Goal: Find contact information: Find contact information

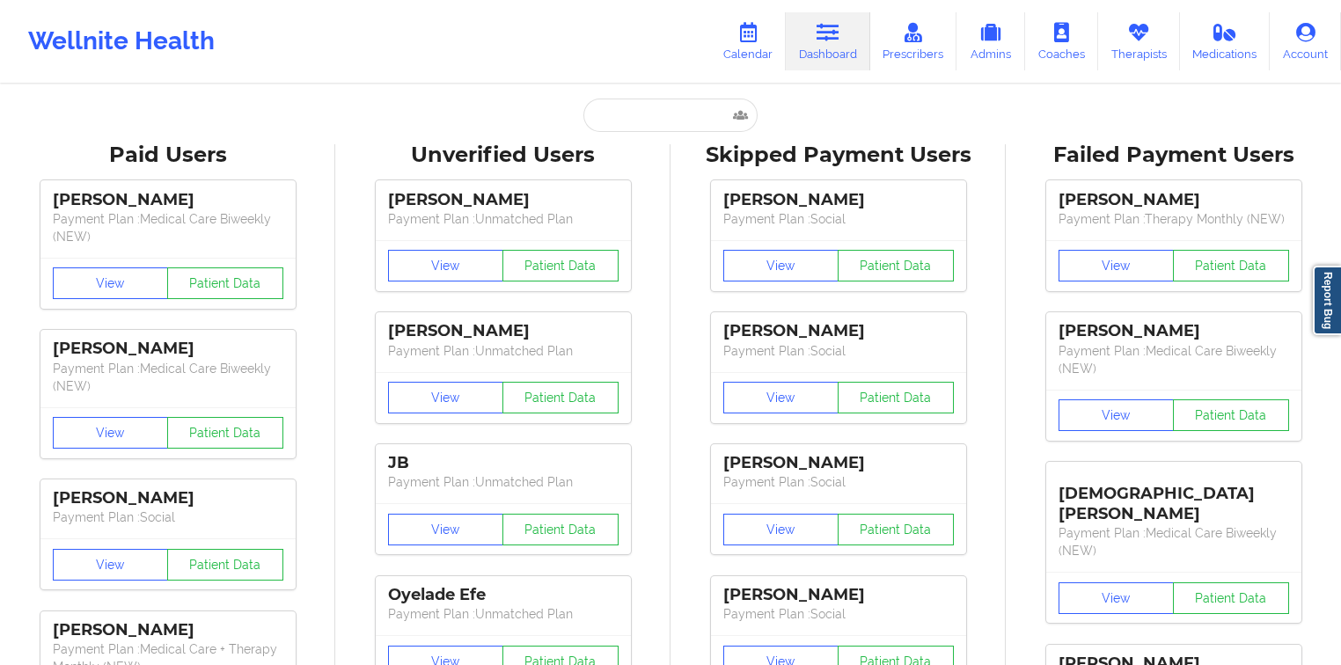
drag, startPoint x: 648, startPoint y: 92, endPoint x: 645, endPoint y: 106, distance: 14.3
click at [644, 109] on input "text" at bounding box center [670, 115] width 174 height 33
paste input "[PERSON_NAME]"
type input "[PERSON_NAME]"
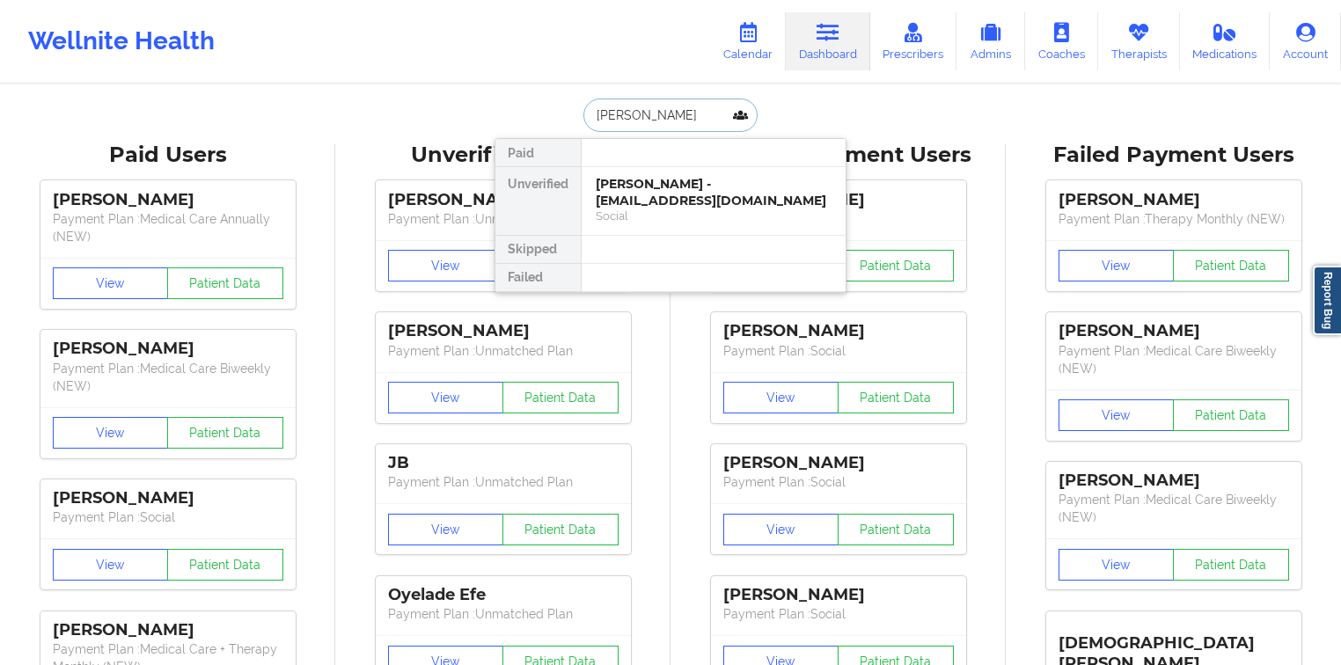
click at [659, 176] on div "[PERSON_NAME] - [EMAIL_ADDRESS][DOMAIN_NAME]" at bounding box center [714, 192] width 236 height 33
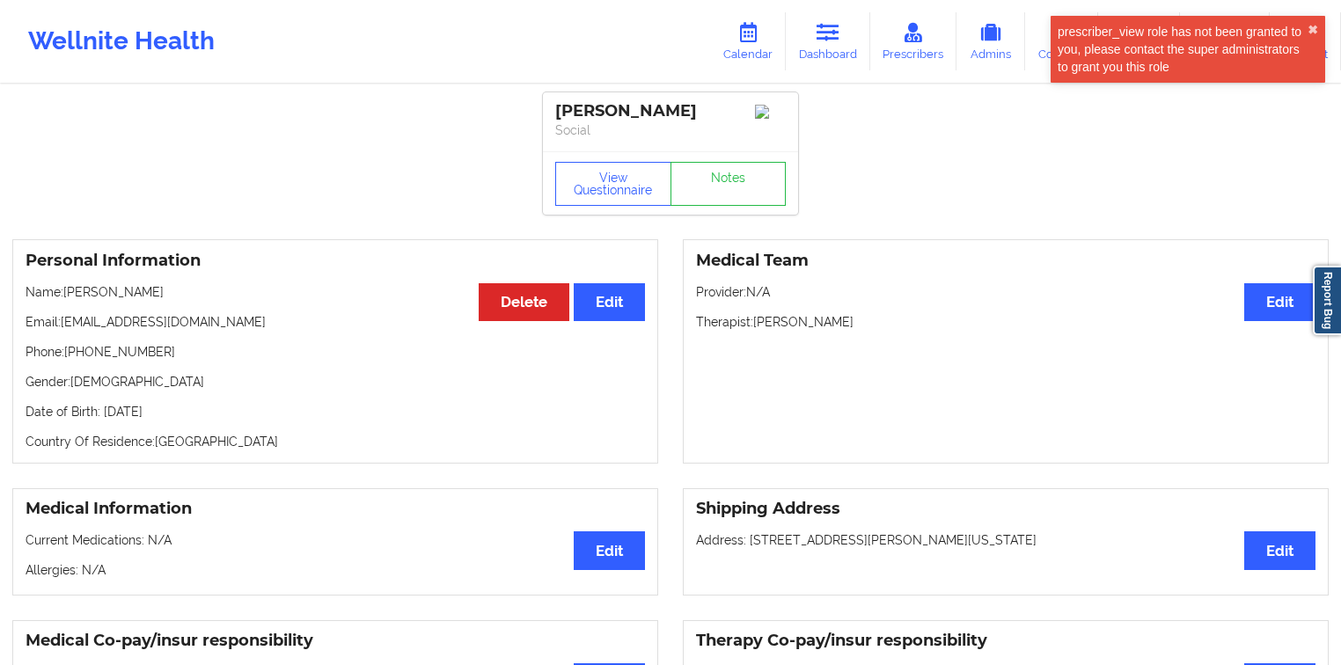
click at [141, 347] on p "Phone: [PHONE_NUMBER]" at bounding box center [335, 352] width 619 height 18
drag, startPoint x: 141, startPoint y: 347, endPoint x: 74, endPoint y: 351, distance: 67.0
click at [74, 351] on p "Phone: [PHONE_NUMBER]" at bounding box center [335, 352] width 619 height 18
copy p "[PHONE_NUMBER]"
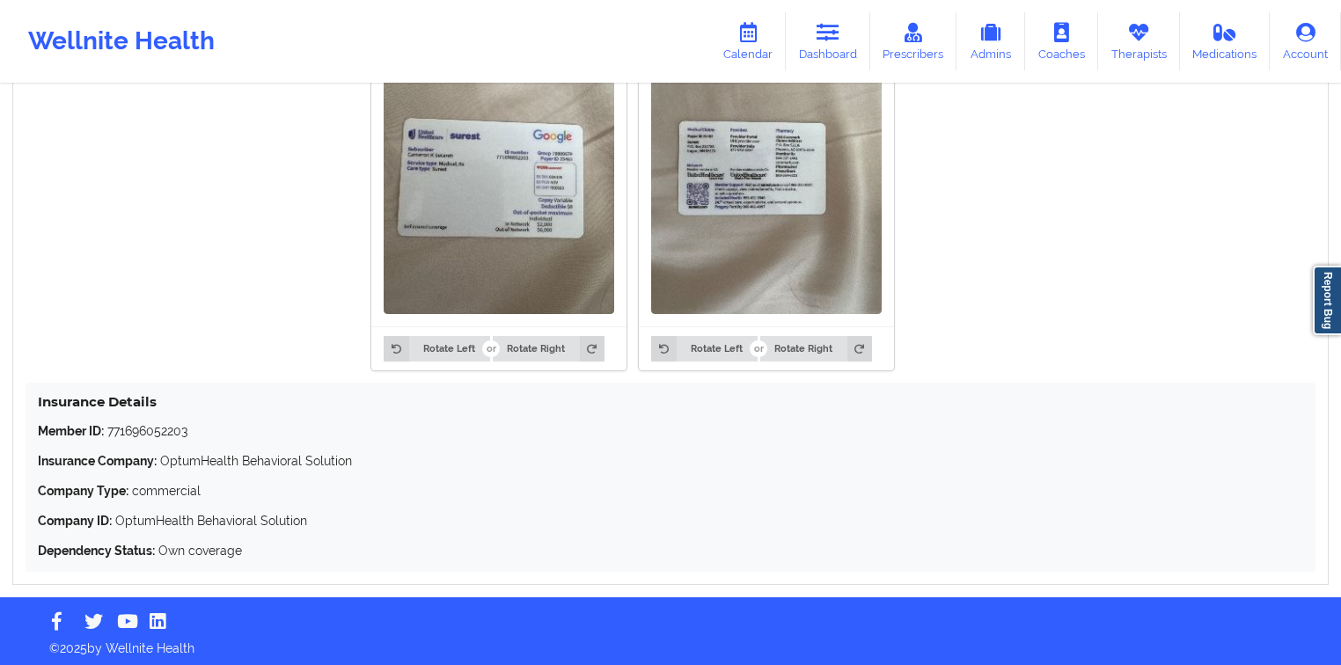
scroll to position [1453, 0]
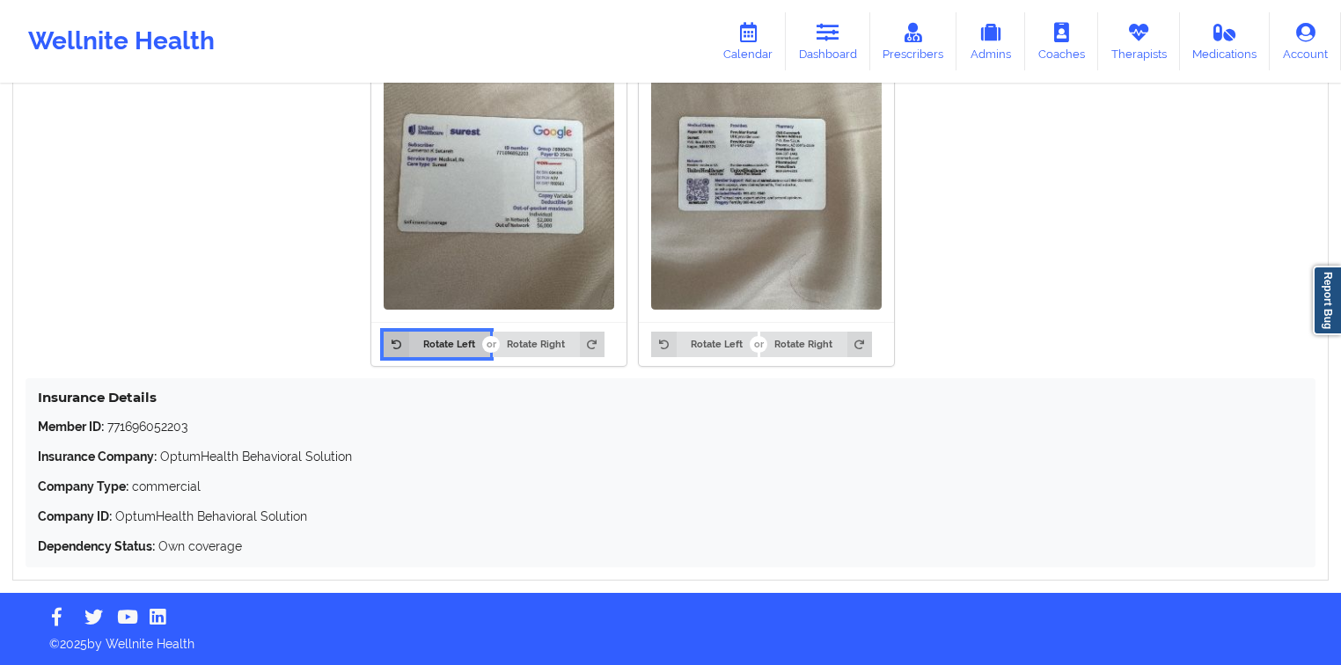
click at [424, 335] on button "Rotate Left" at bounding box center [437, 344] width 106 height 25
click at [387, 346] on icon at bounding box center [396, 344] width 25 height 25
click at [283, 326] on div "Rotate Left Rotate Right Rotate Left Rotate Right" at bounding box center [633, 178] width 1214 height 398
click at [511, 338] on button "Rotate Right" at bounding box center [549, 344] width 112 height 25
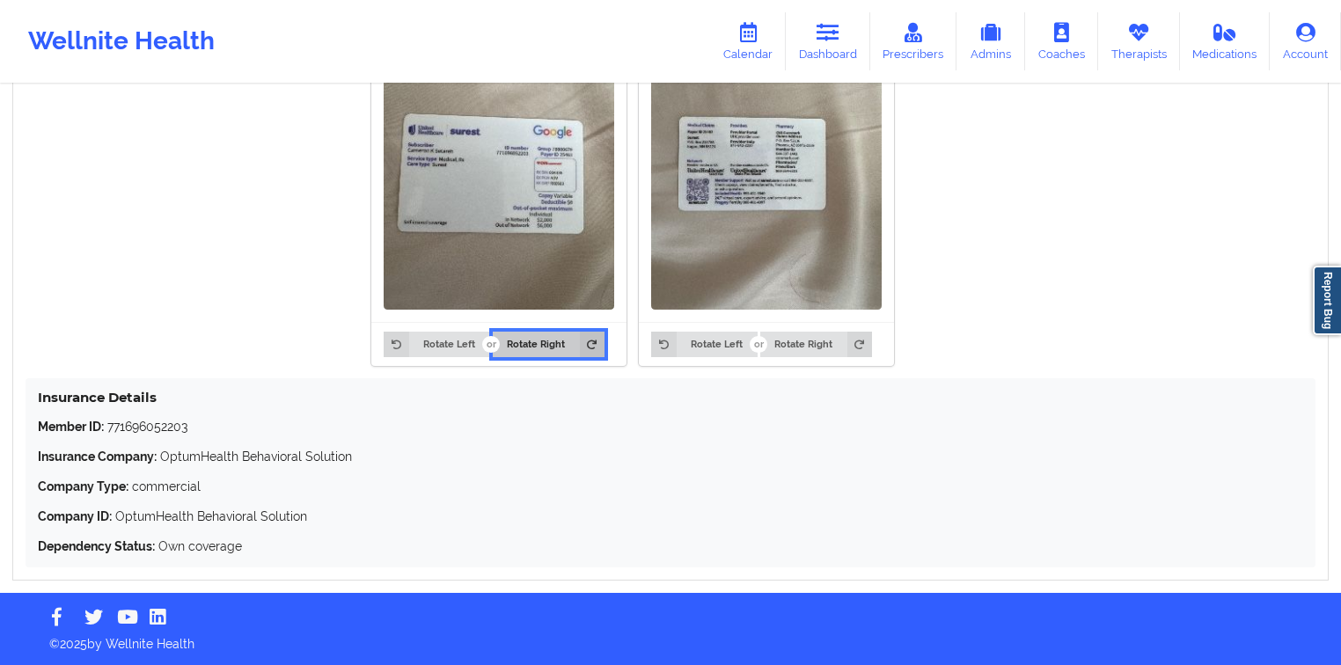
click at [511, 338] on button "Rotate Right" at bounding box center [549, 344] width 112 height 25
click at [508, 340] on button "Rotate Right" at bounding box center [549, 344] width 112 height 25
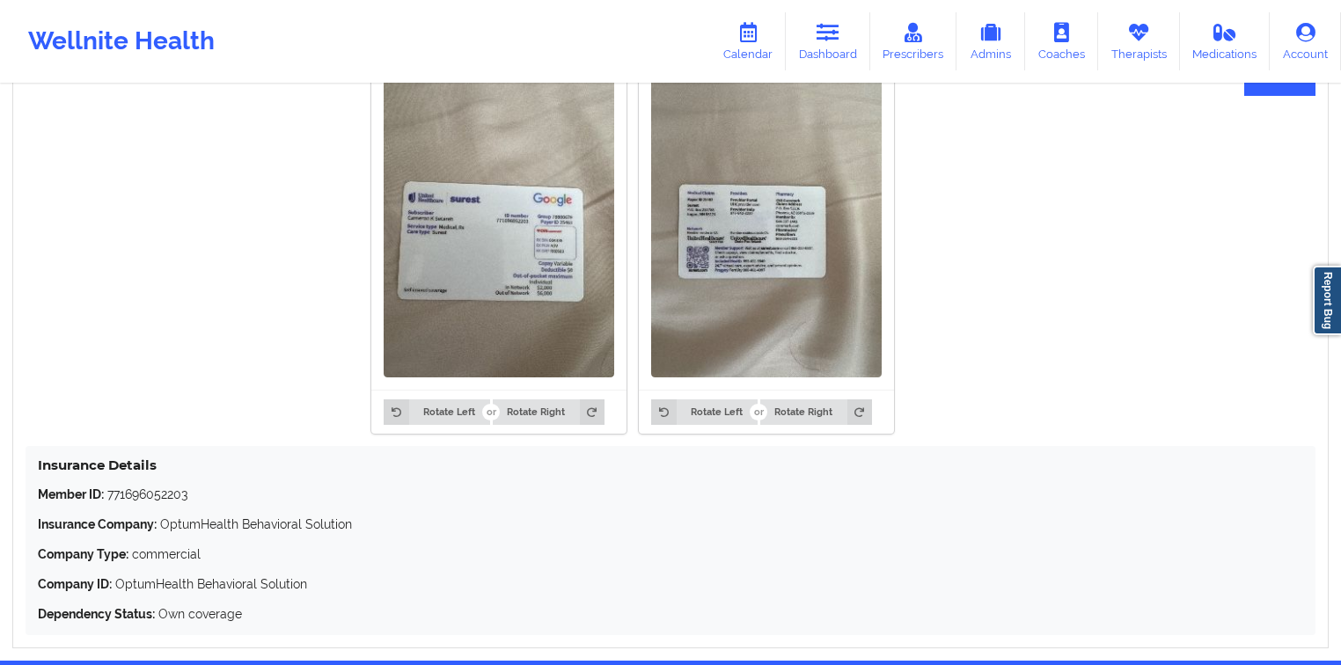
click at [429, 316] on img at bounding box center [499, 223] width 231 height 307
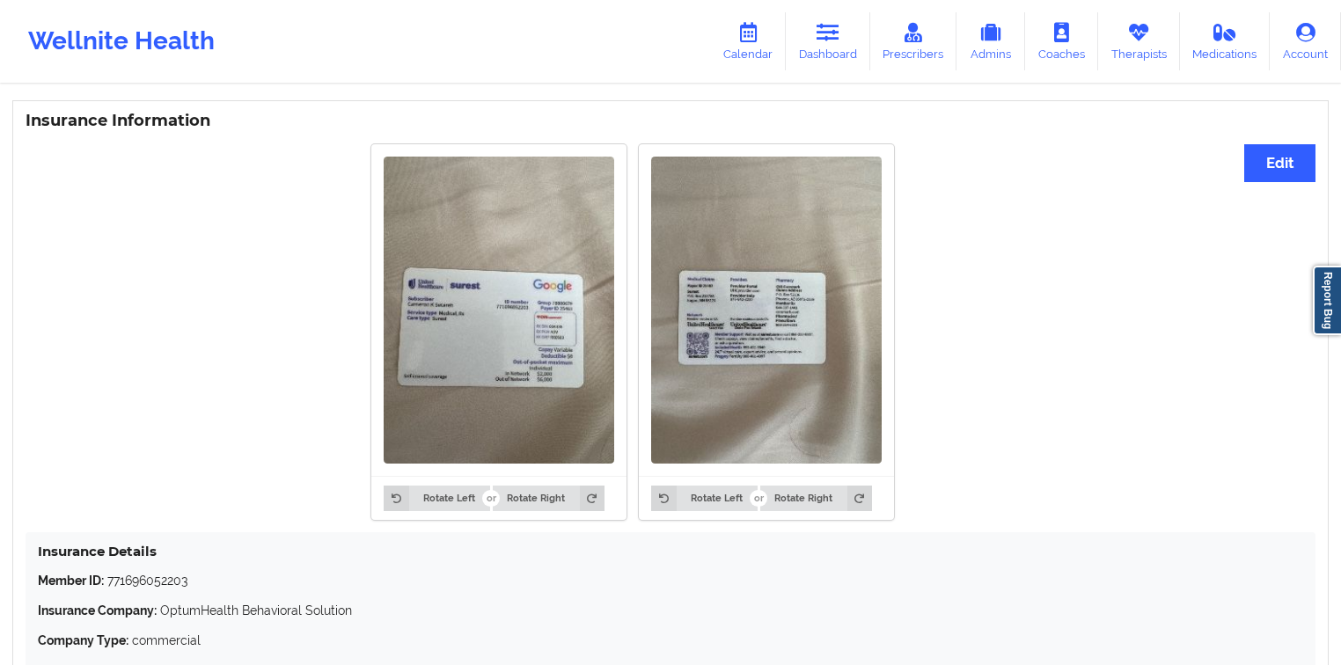
scroll to position [1453, 0]
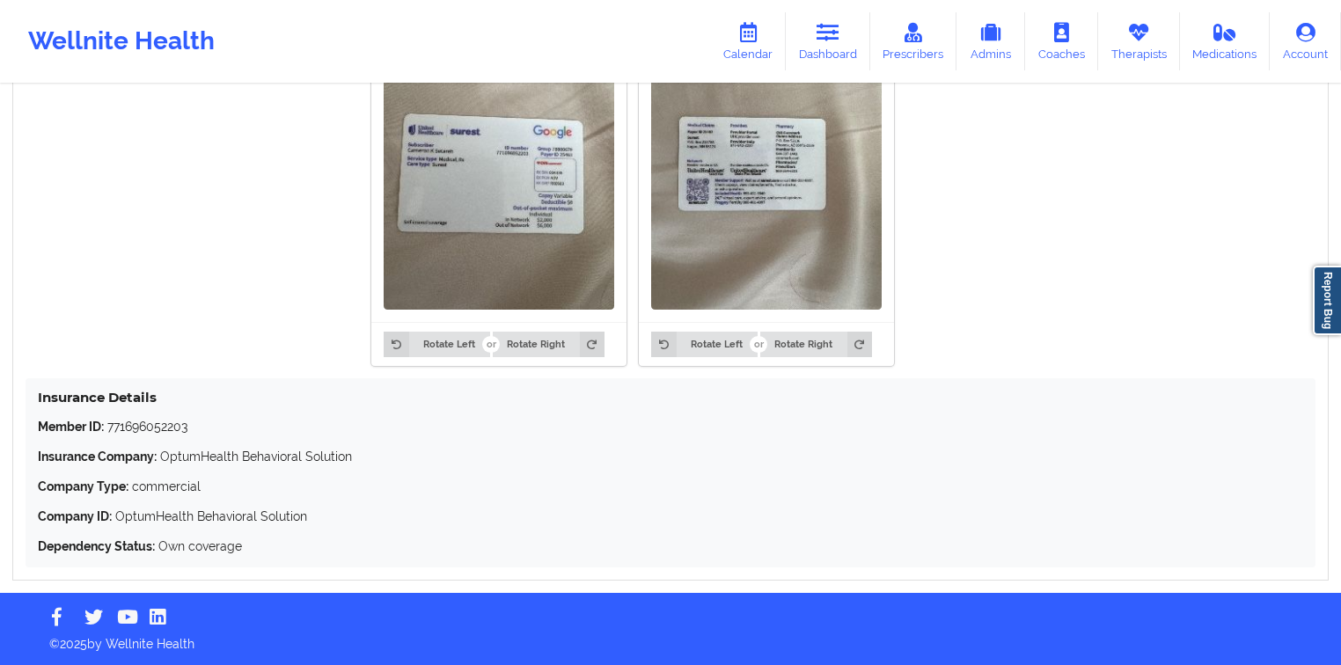
click at [554, 489] on p "Company Type: commercial" at bounding box center [670, 487] width 1265 height 18
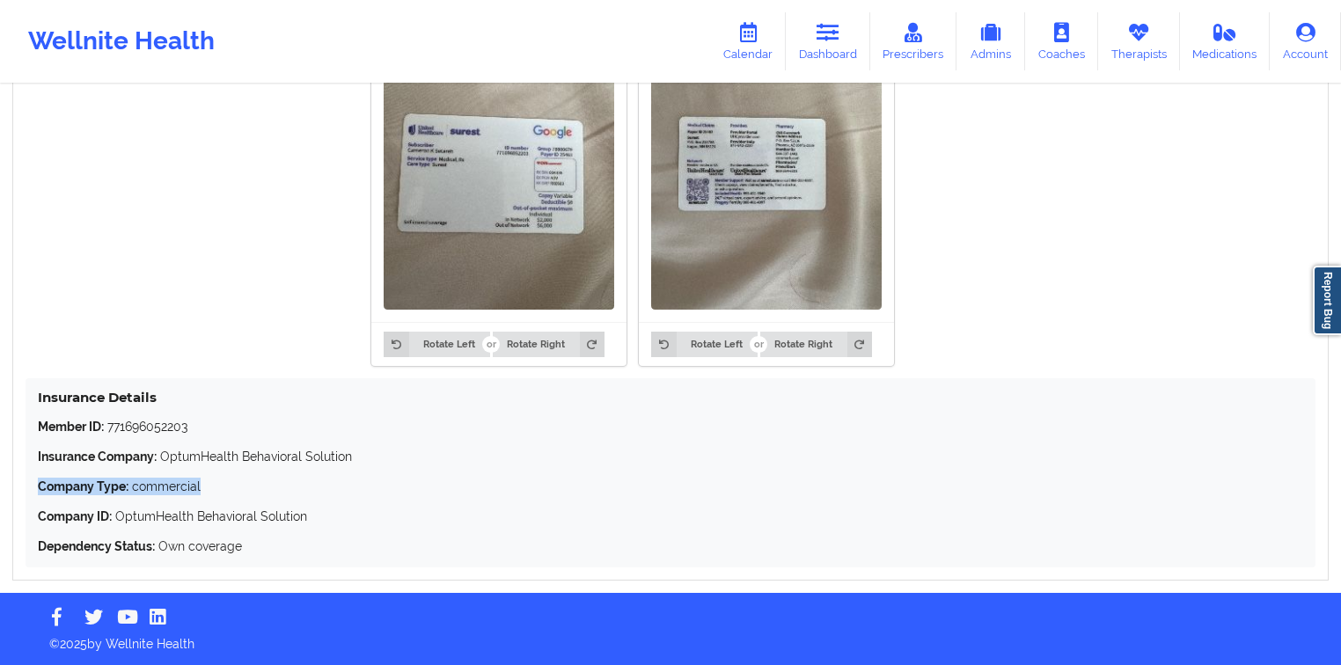
click at [554, 489] on p "Company Type: commercial" at bounding box center [670, 487] width 1265 height 18
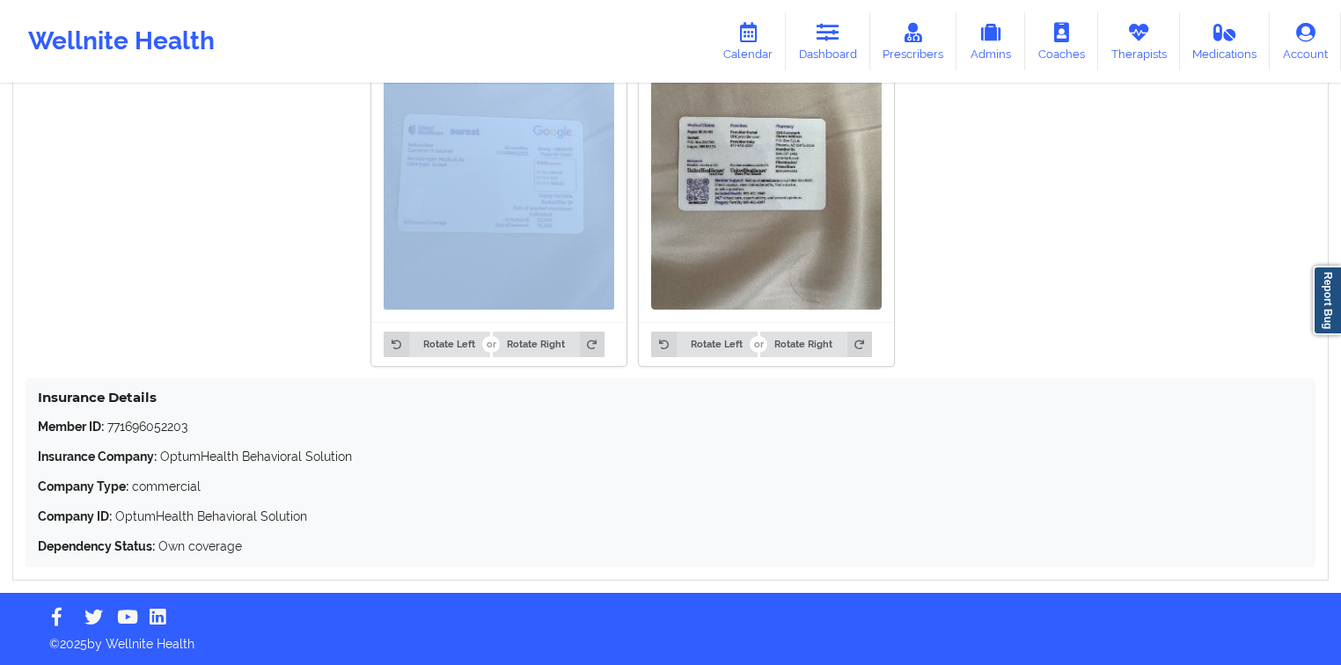
drag, startPoint x: 102, startPoint y: 286, endPoint x: -531, endPoint y: 173, distance: 642.6
